Goal: Check status: Check status

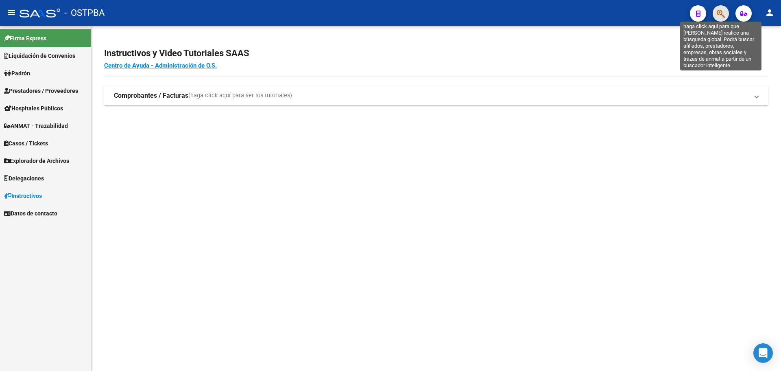
click at [724, 11] on icon "button" at bounding box center [721, 13] width 8 height 9
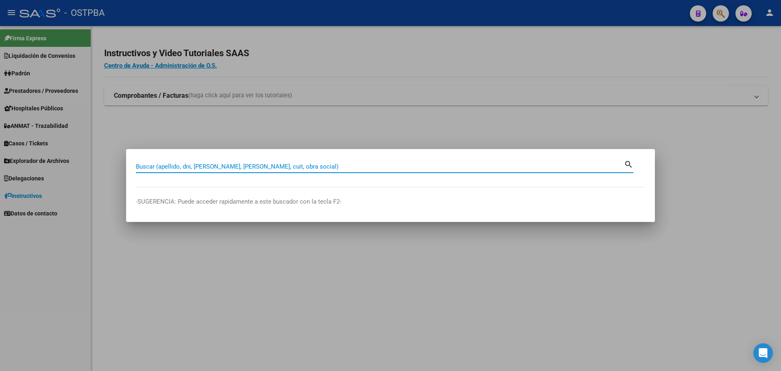
click at [467, 161] on div "Buscar (apellido, dni, [PERSON_NAME], [PERSON_NAME], cuit, obra social)" at bounding box center [380, 166] width 488 height 12
click at [386, 167] on input "Buscar (apellido, dni, [PERSON_NAME], [PERSON_NAME], cuit, obra social)" at bounding box center [380, 166] width 488 height 7
type input "27464237963"
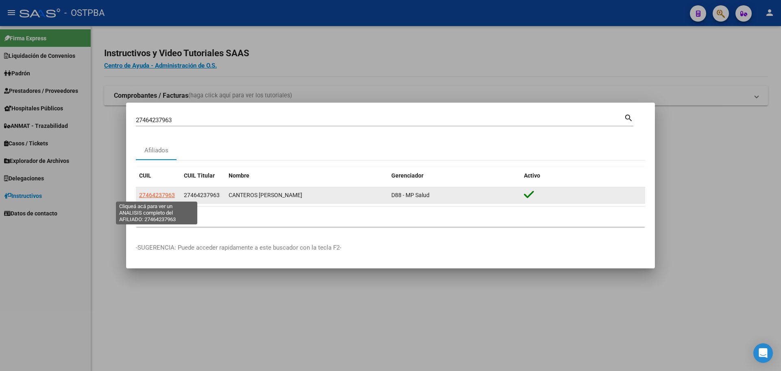
click at [159, 194] on span "27464237963" at bounding box center [157, 195] width 36 height 7
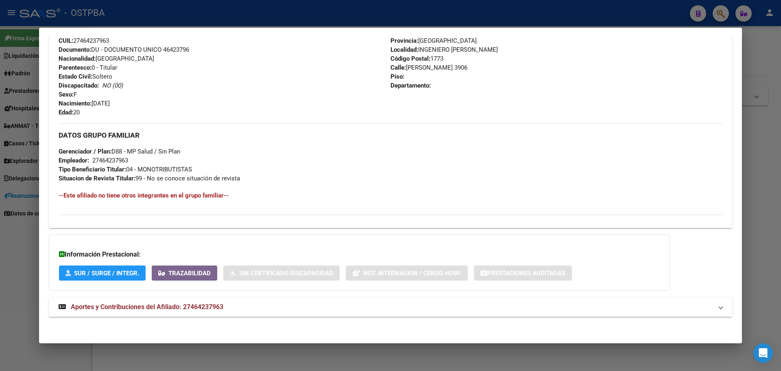
scroll to position [305, 0]
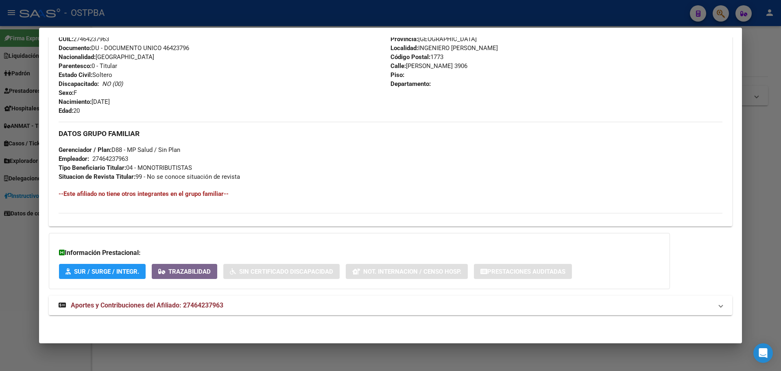
click at [137, 307] on span "Aportes y Contribuciones del Afiliado: 27464237963" at bounding box center [147, 305] width 153 height 8
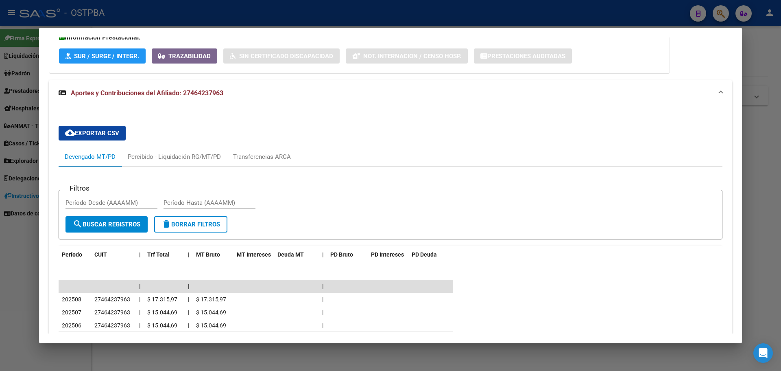
scroll to position [593, 0]
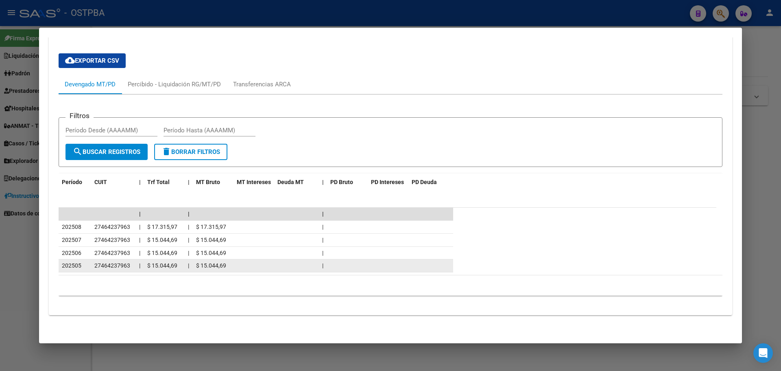
click at [83, 263] on div "202505" at bounding box center [75, 265] width 26 height 9
drag, startPoint x: 116, startPoint y: 265, endPoint x: 196, endPoint y: 267, distance: 80.1
click at [196, 267] on div "202505 27464237963 | $ 15.044,69 | $ 15.044,69 |" at bounding box center [256, 265] width 395 height 13
drag, startPoint x: 195, startPoint y: 267, endPoint x: 168, endPoint y: 264, distance: 26.6
click at [194, 267] on datatable-body-cell "$ 15.044,69" at bounding box center [213, 265] width 41 height 13
